Goal: Task Accomplishment & Management: Use online tool/utility

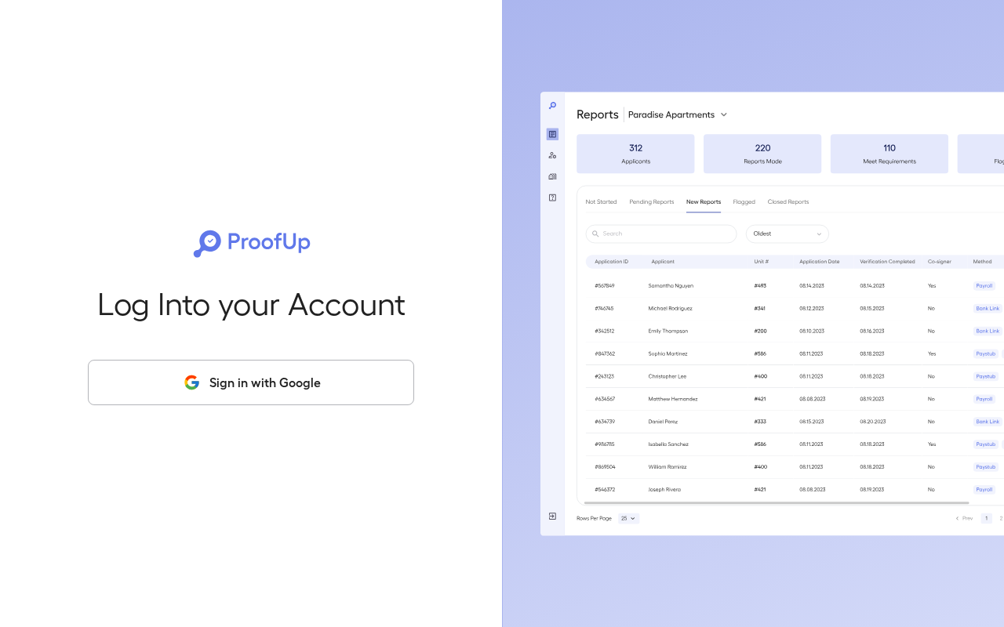
click at [249, 392] on button "Sign in with Google" at bounding box center [251, 382] width 326 height 45
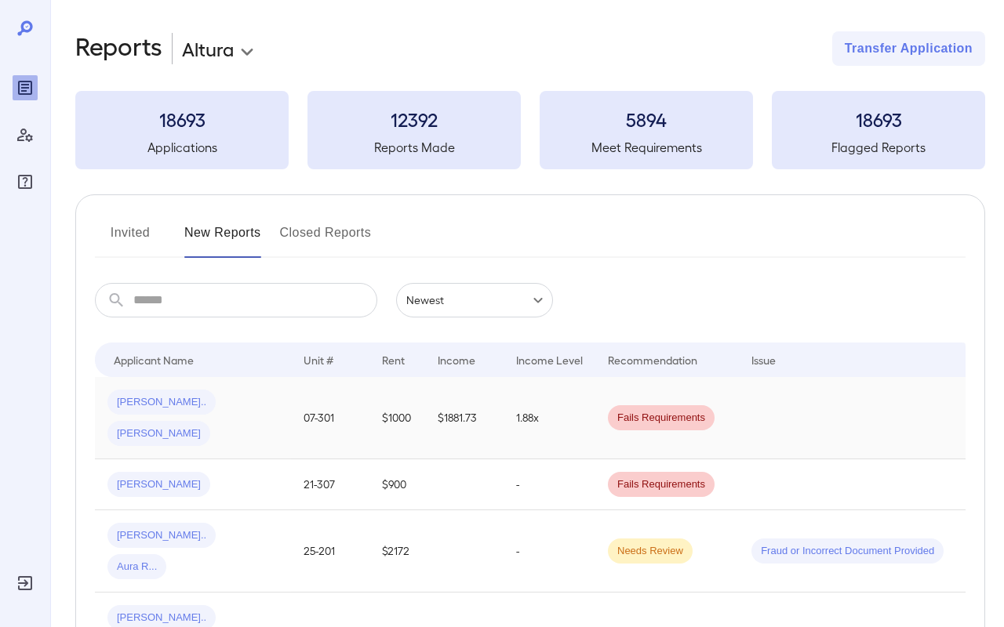
click at [250, 402] on div "[PERSON_NAME].. [PERSON_NAME]" at bounding box center [192, 418] width 171 height 56
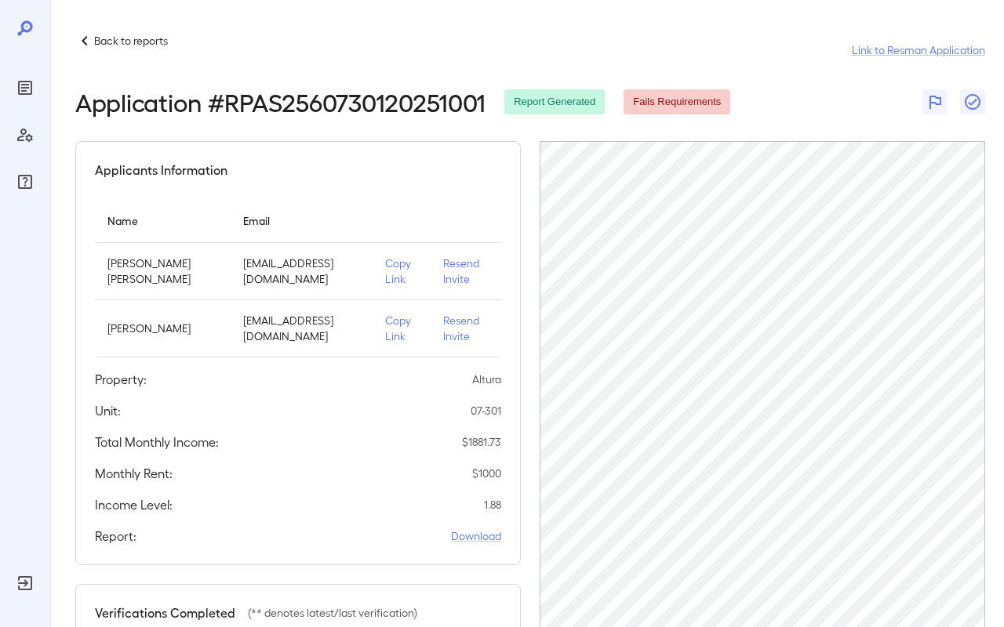
click at [385, 267] on p "Copy Link" at bounding box center [401, 271] width 33 height 31
click at [140, 45] on p "Back to reports" at bounding box center [131, 41] width 74 height 16
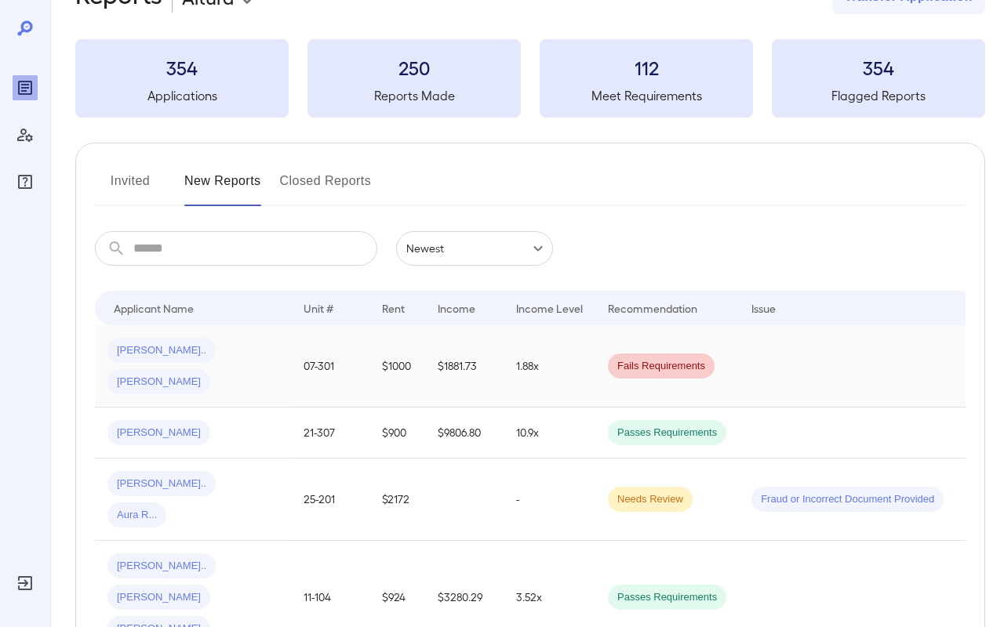
scroll to position [63, 0]
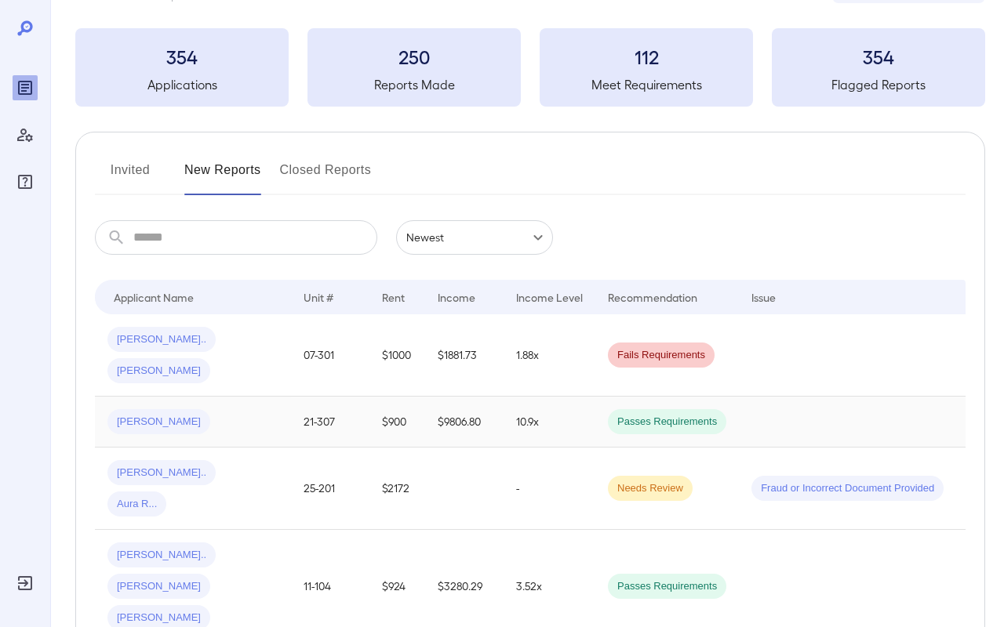
click at [177, 409] on div "[PERSON_NAME]" at bounding box center [192, 421] width 171 height 25
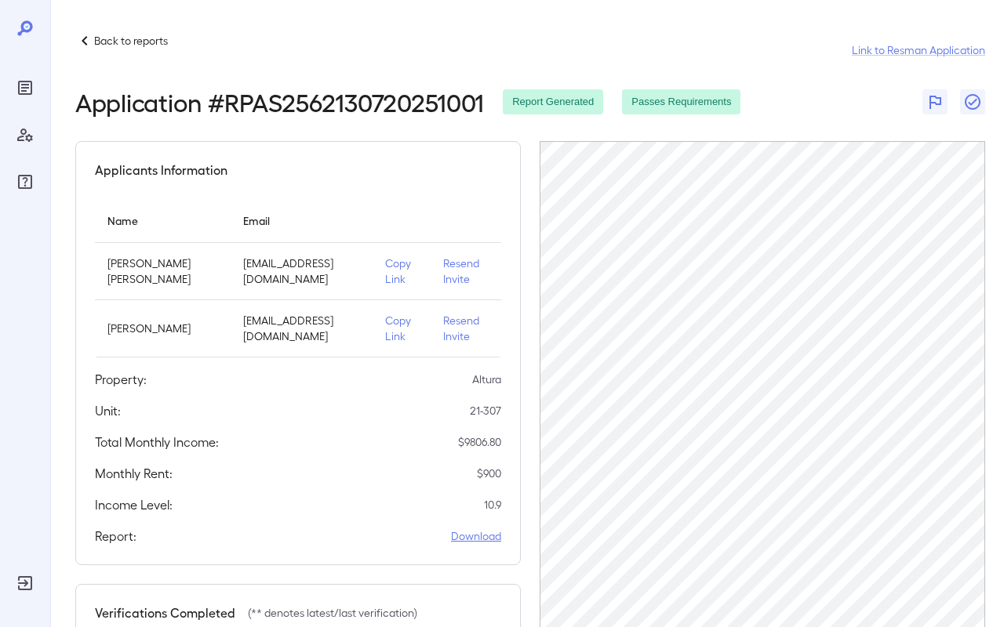
click at [493, 536] on link "Download" at bounding box center [476, 536] width 50 height 16
click at [27, 79] on icon "Reports" at bounding box center [25, 87] width 19 height 19
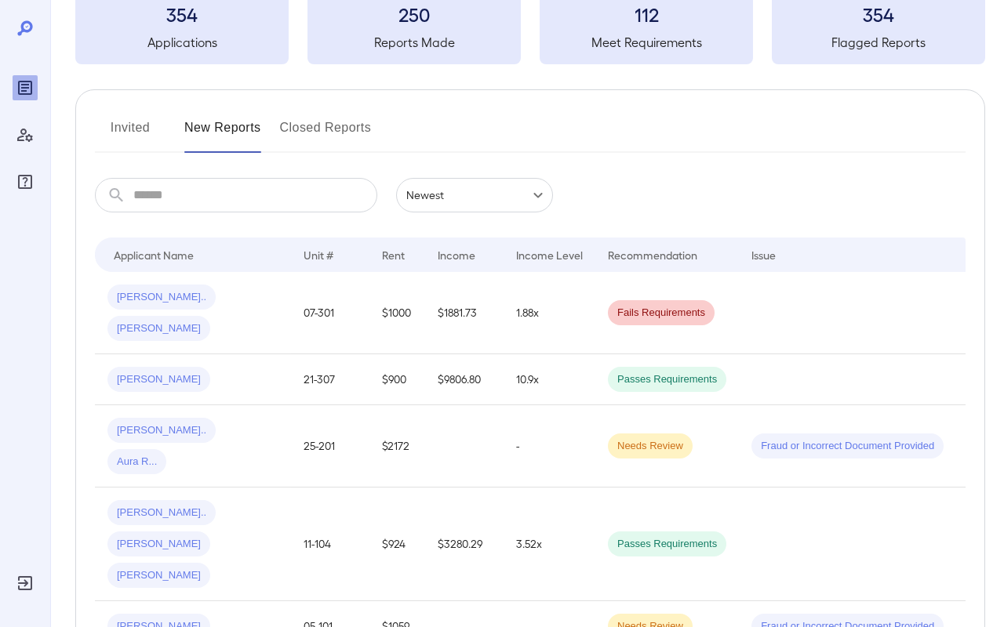
scroll to position [107, 0]
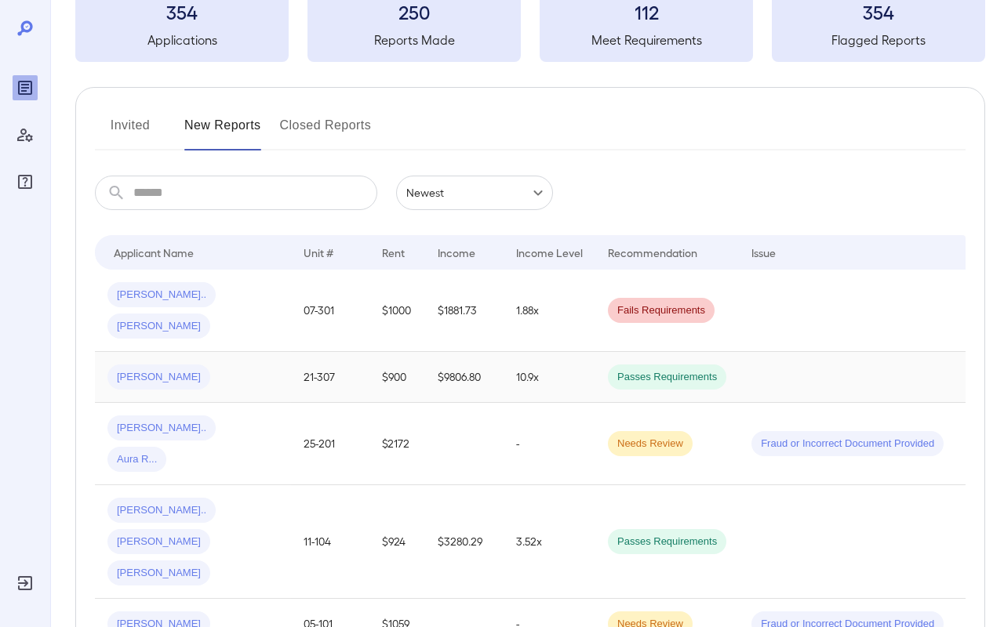
click at [246, 365] on div "[PERSON_NAME]" at bounding box center [192, 377] width 171 height 25
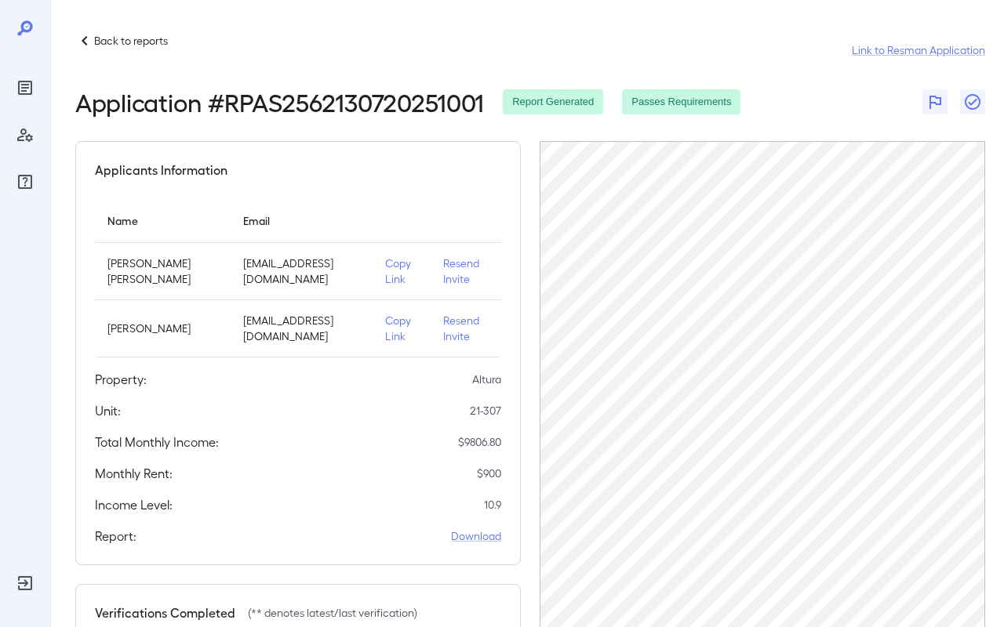
click at [131, 41] on p "Back to reports" at bounding box center [131, 41] width 74 height 16
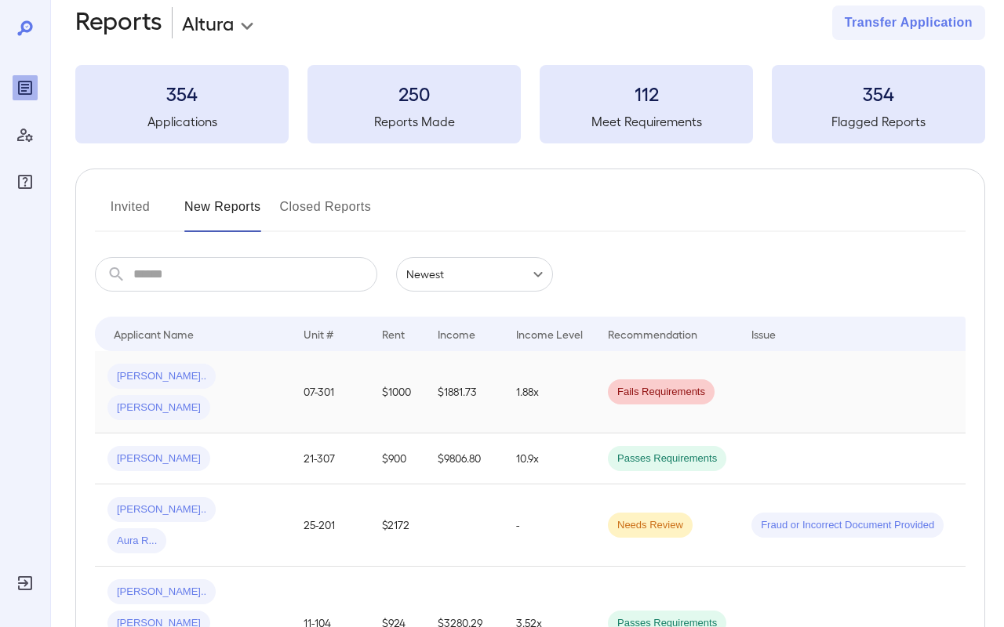
scroll to position [32, 0]
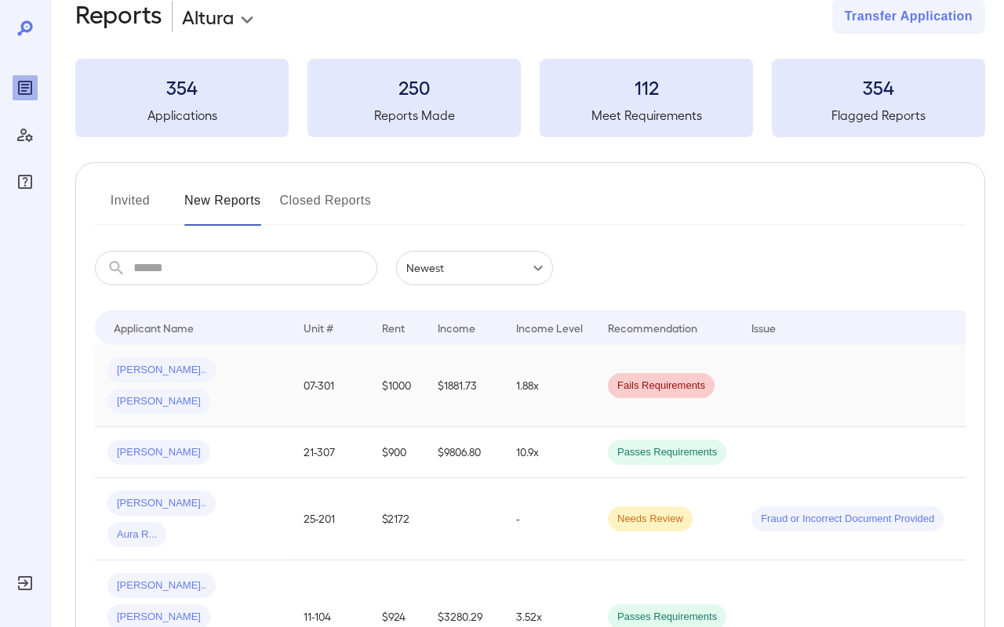
click at [210, 394] on span "[PERSON_NAME]" at bounding box center [158, 401] width 103 height 15
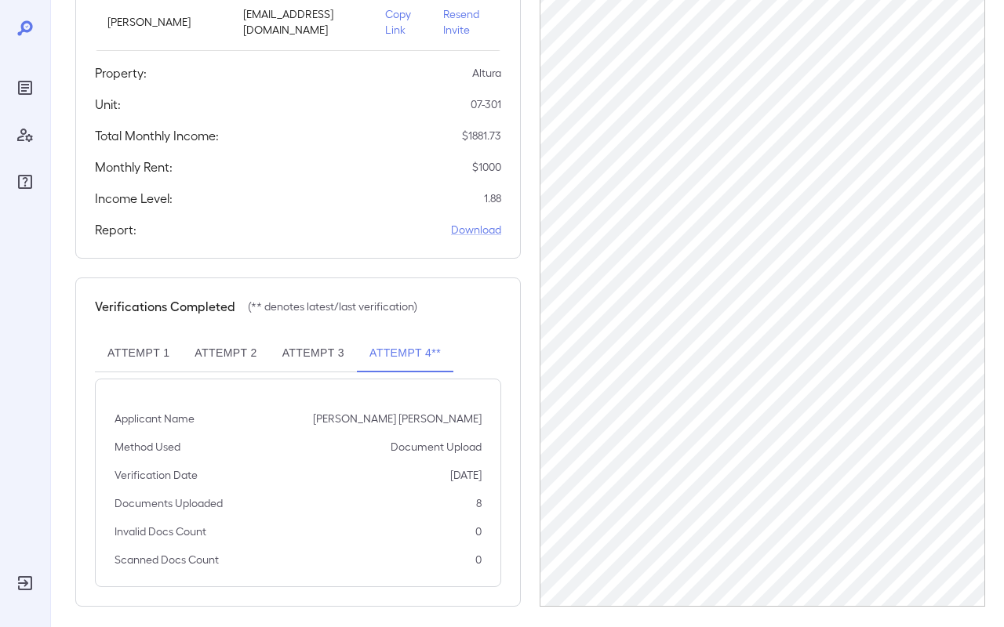
scroll to position [309, 0]
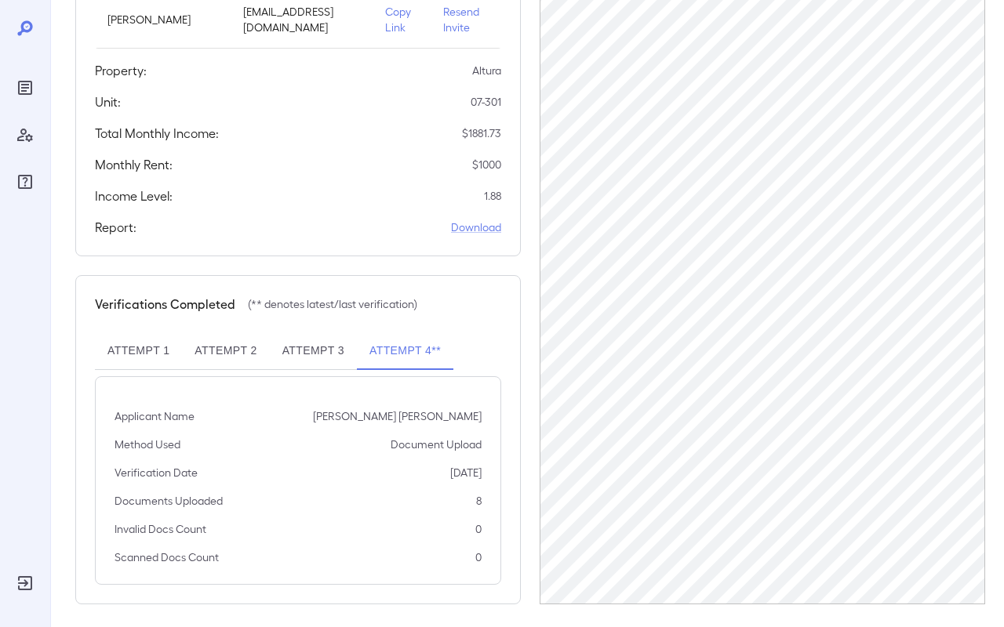
click at [339, 339] on button "Attempt 3" at bounding box center [313, 351] width 87 height 38
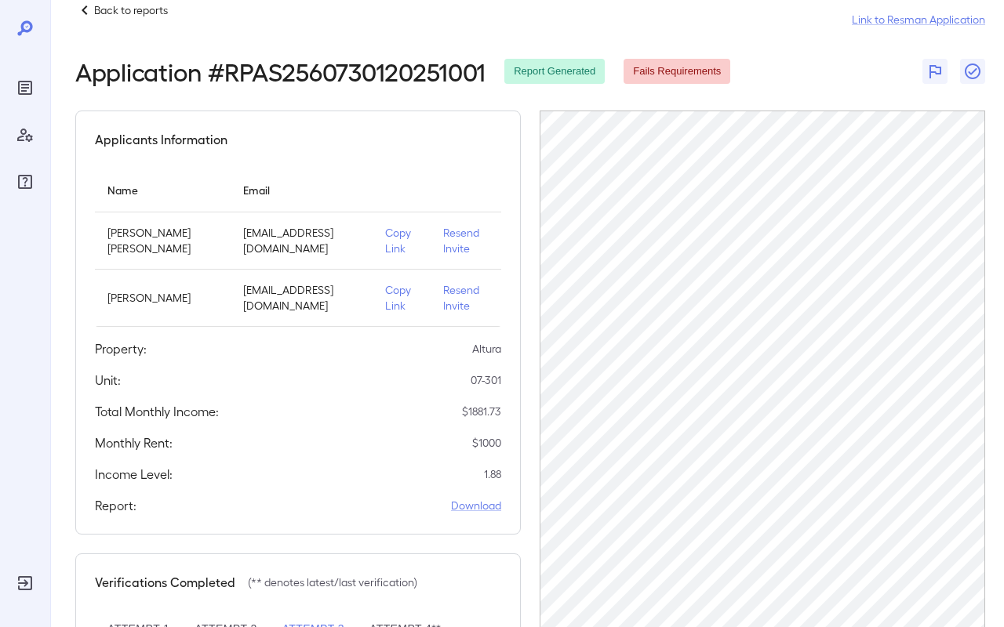
scroll to position [0, 0]
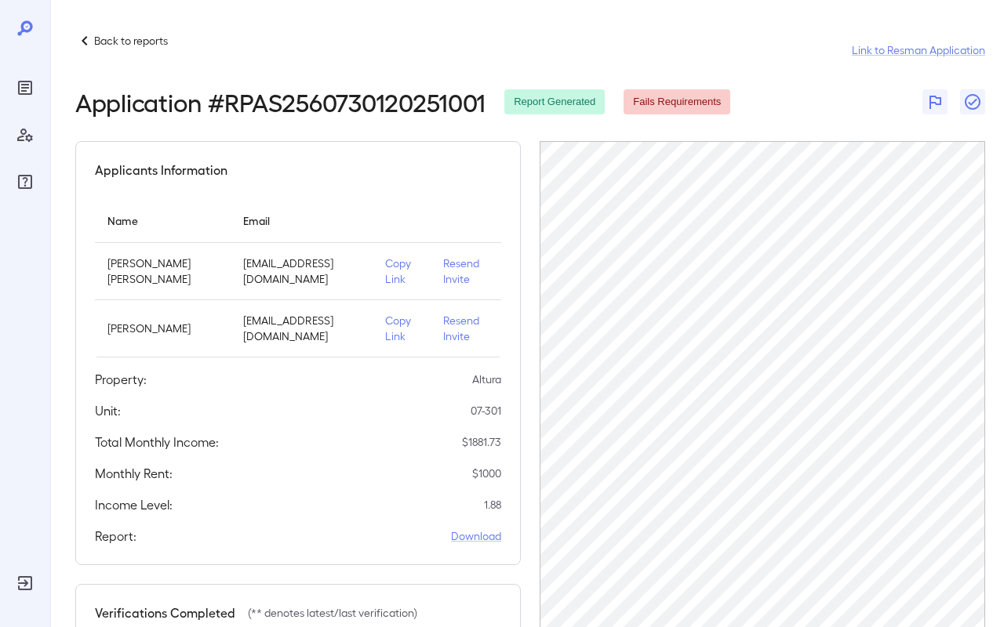
click at [385, 265] on p "Copy Link" at bounding box center [401, 271] width 33 height 31
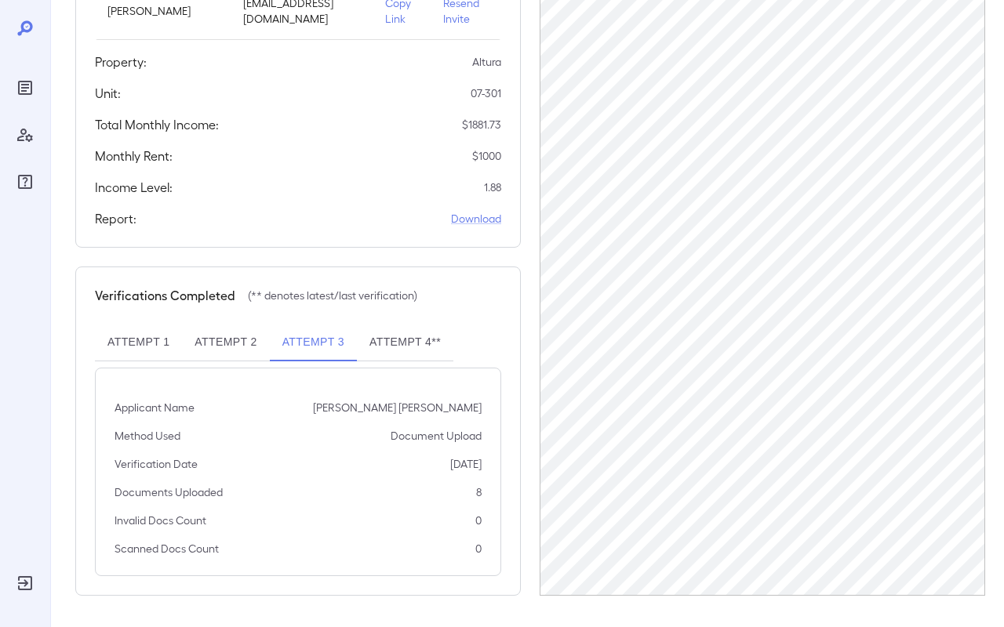
click at [397, 328] on button "Attempt 4**" at bounding box center [405, 343] width 96 height 38
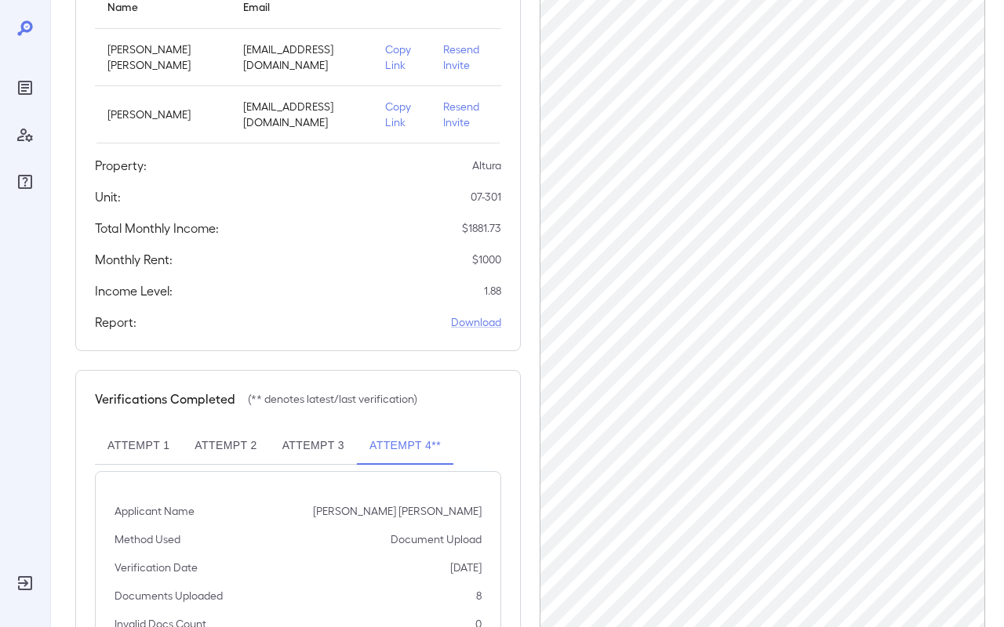
scroll to position [0, 0]
